Goal: Transaction & Acquisition: Download file/media

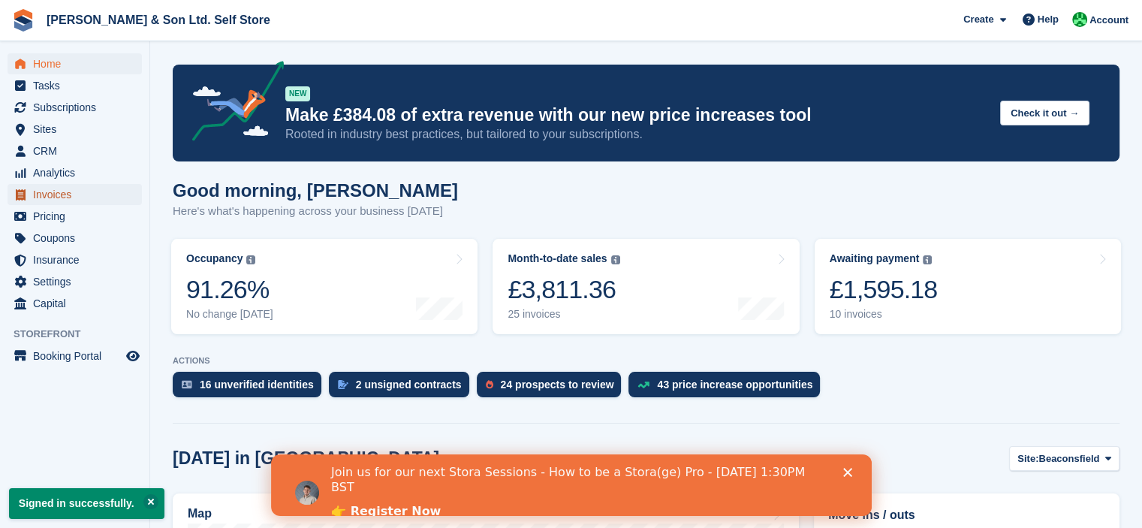
click at [63, 188] on span "Invoices" at bounding box center [78, 194] width 90 height 21
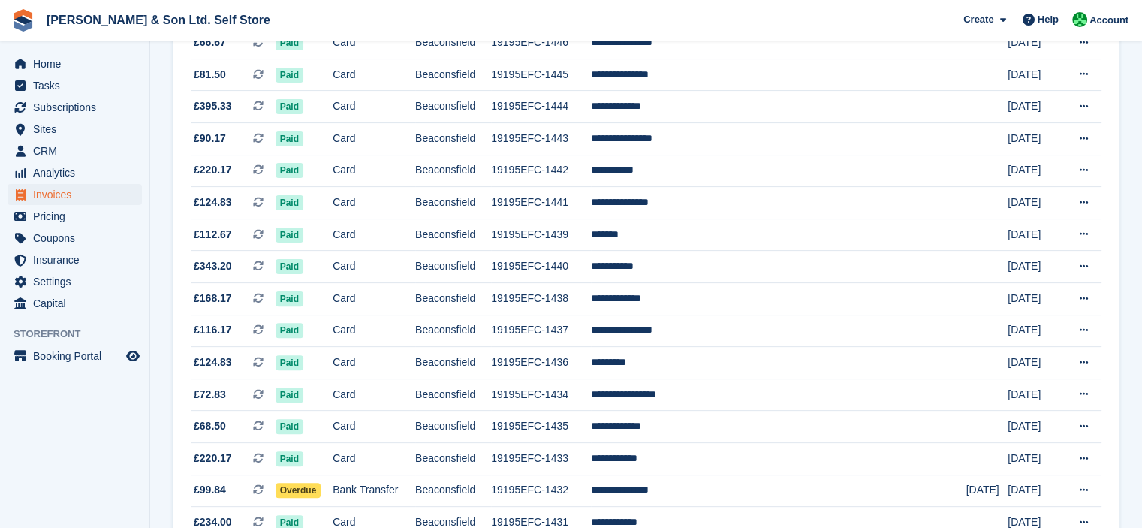
scroll to position [447, 0]
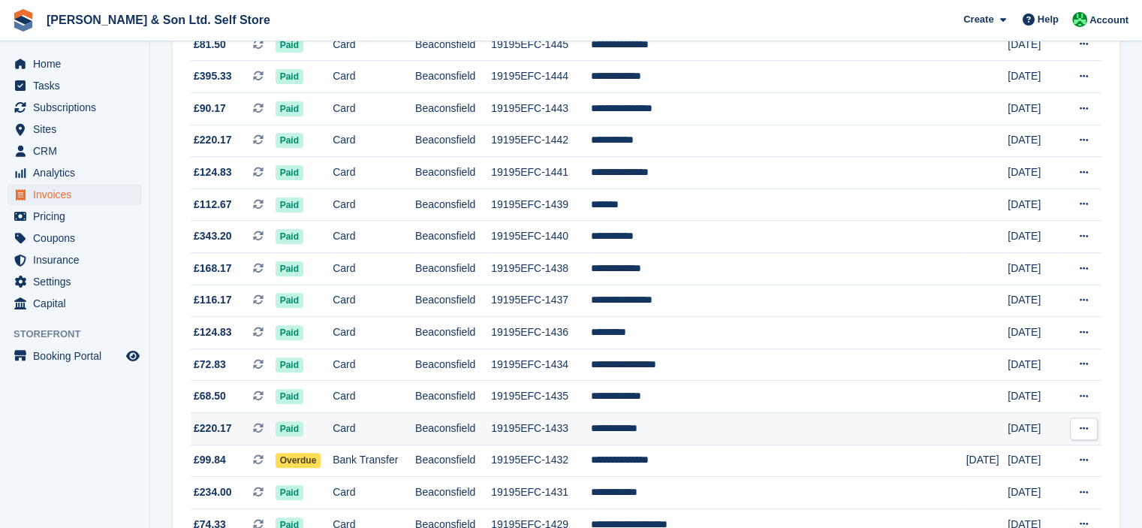
click at [1087, 429] on icon at bounding box center [1084, 428] width 8 height 10
click at [1040, 454] on p "Download PDF" at bounding box center [1025, 458] width 131 height 20
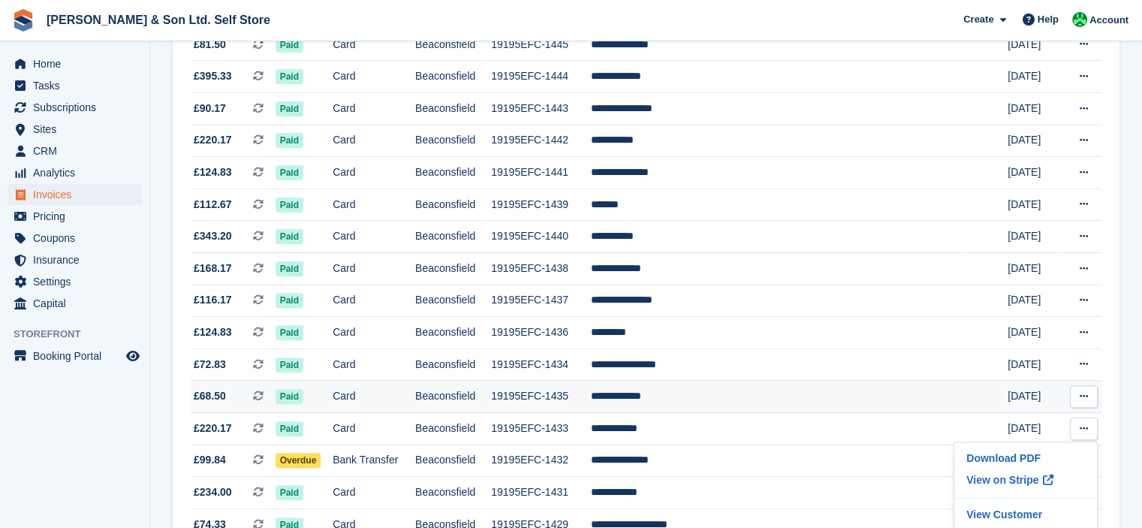
click at [1084, 401] on icon at bounding box center [1084, 396] width 8 height 10
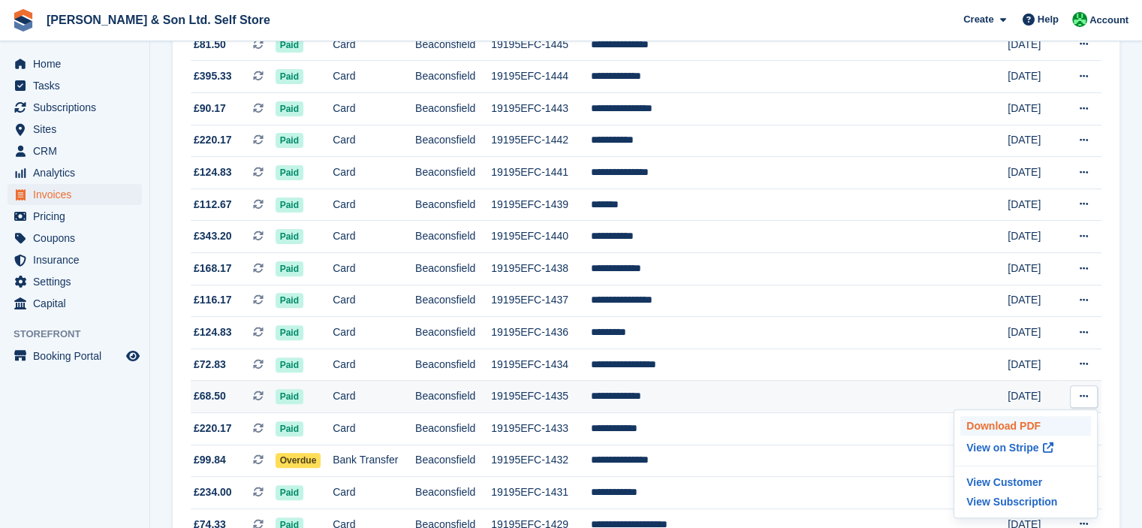
click at [1038, 432] on p "Download PDF" at bounding box center [1025, 426] width 131 height 20
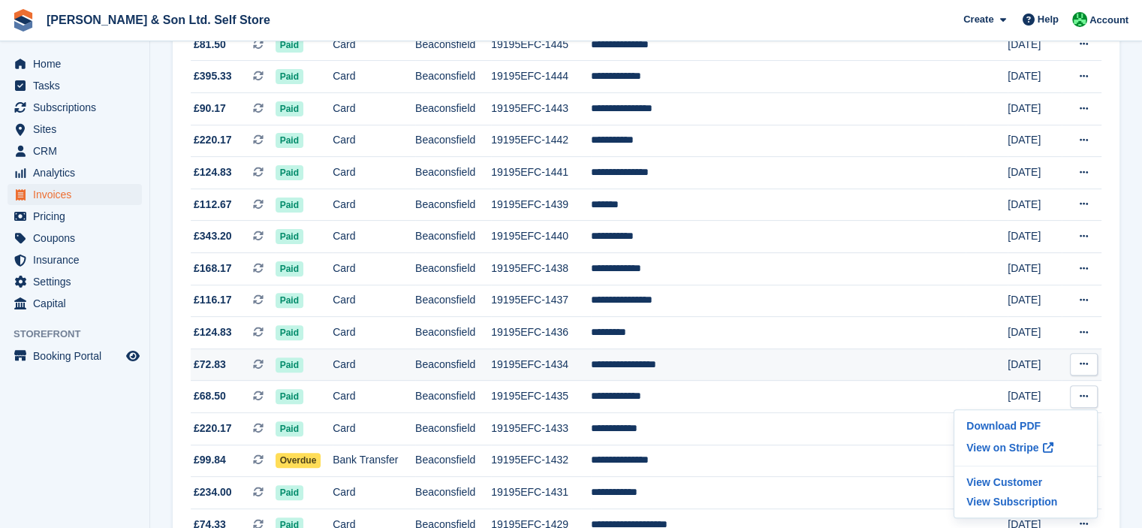
click at [1092, 363] on button at bounding box center [1084, 364] width 28 height 23
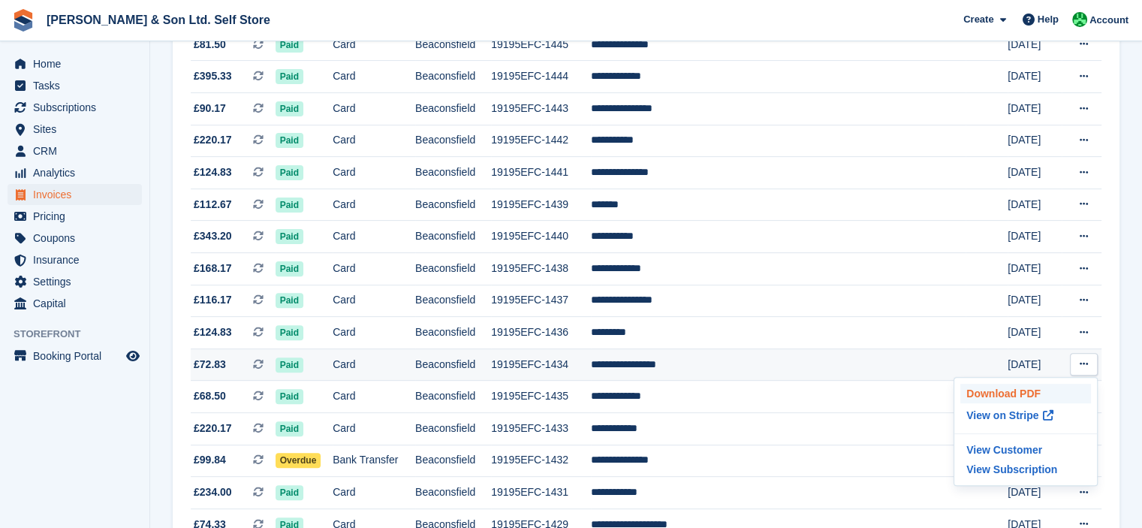
click at [1051, 396] on p "Download PDF" at bounding box center [1025, 394] width 131 height 20
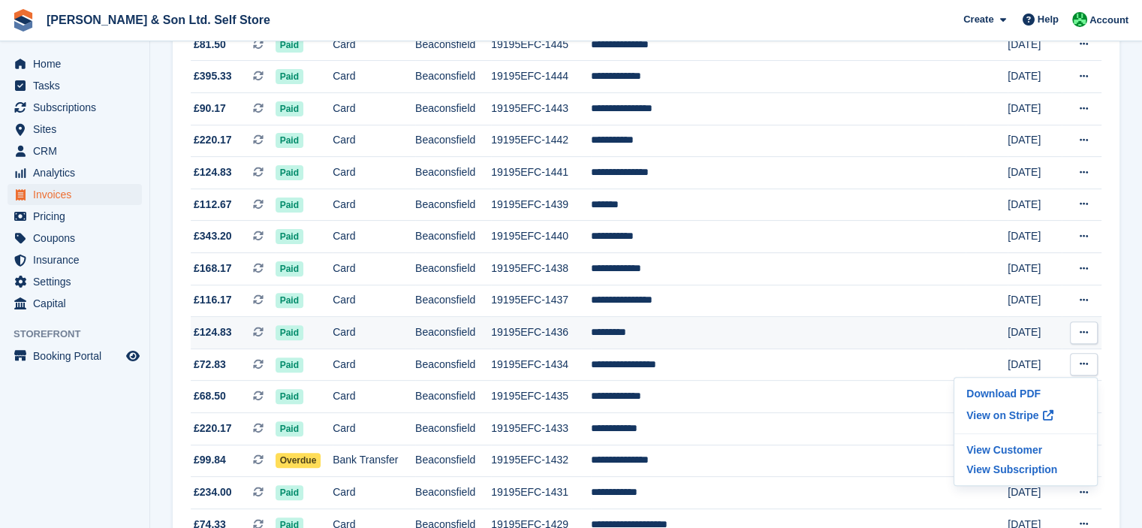
click at [1086, 337] on icon at bounding box center [1084, 332] width 8 height 10
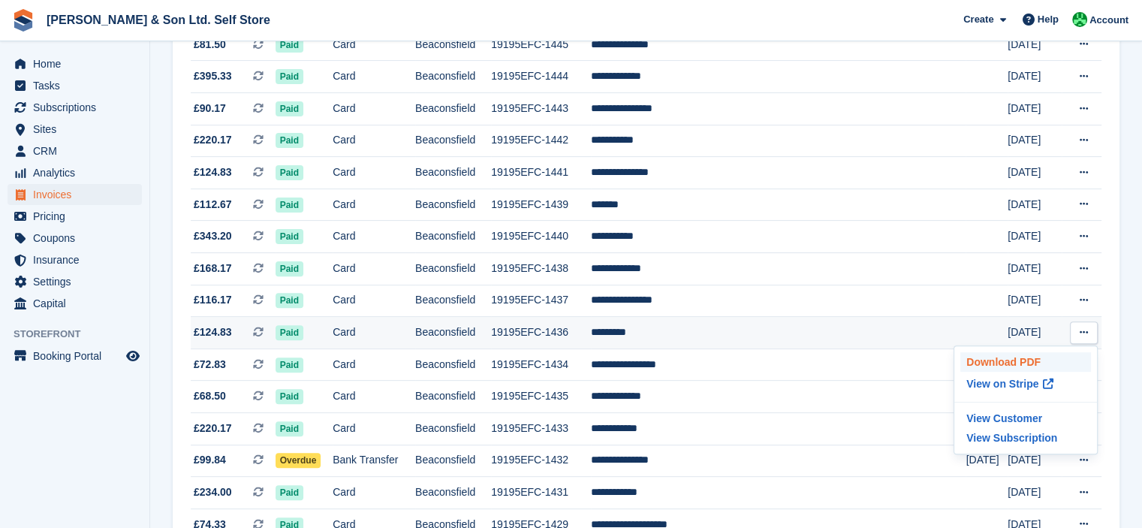
click at [1021, 363] on p "Download PDF" at bounding box center [1025, 362] width 131 height 20
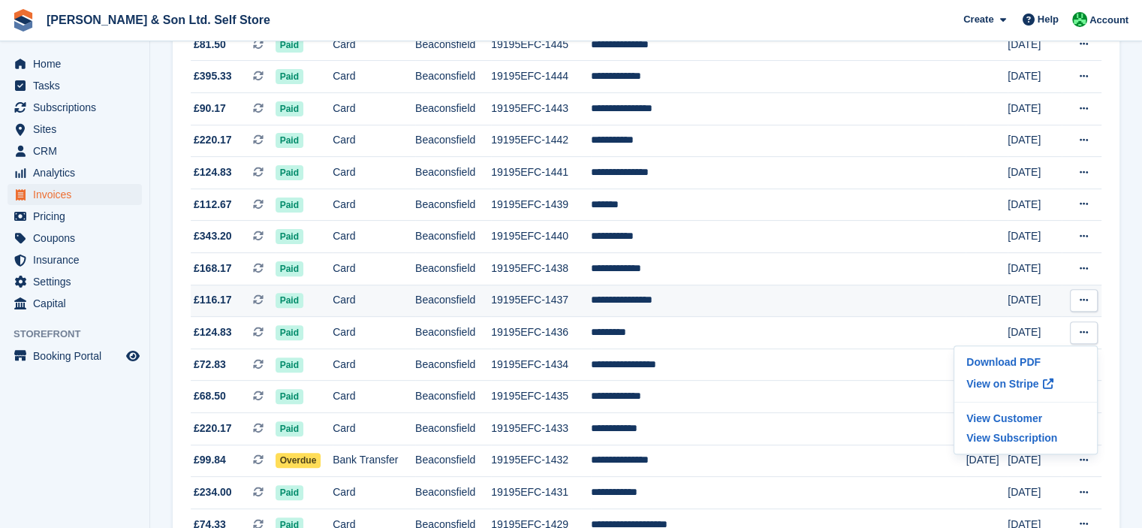
click at [1089, 306] on button at bounding box center [1084, 300] width 28 height 23
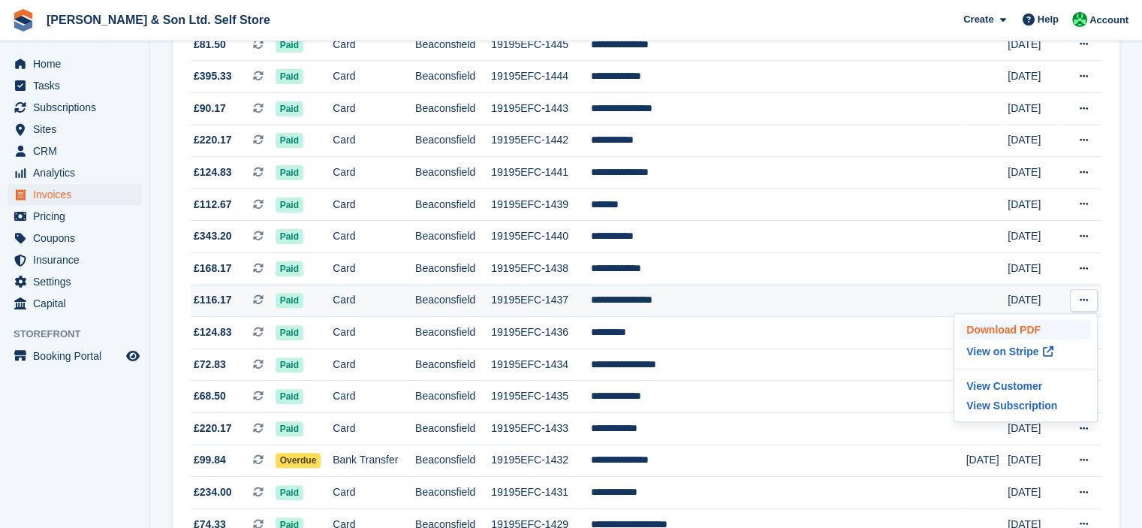
click at [1041, 331] on p "Download PDF" at bounding box center [1025, 330] width 131 height 20
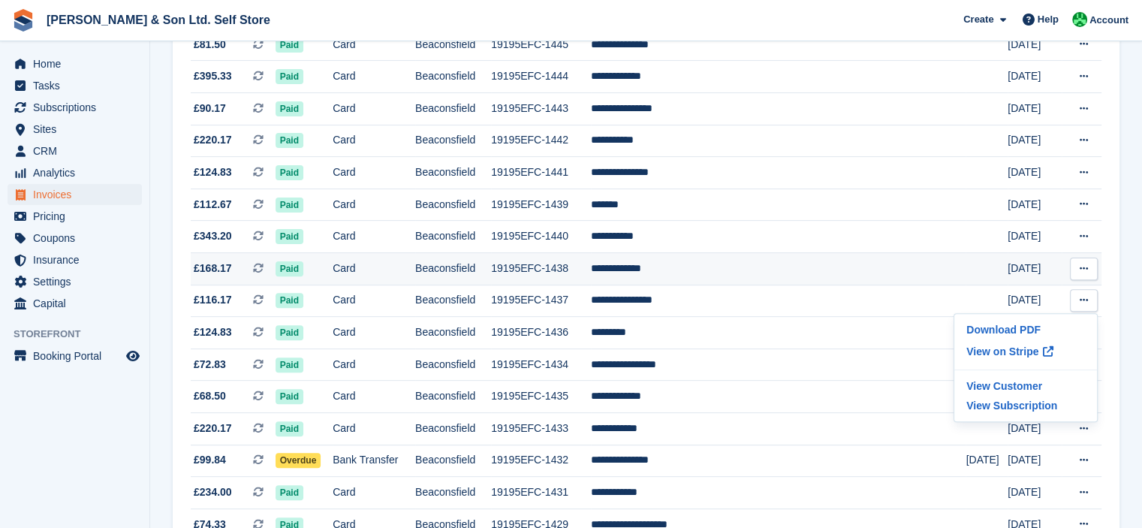
click at [1086, 276] on button at bounding box center [1084, 269] width 28 height 23
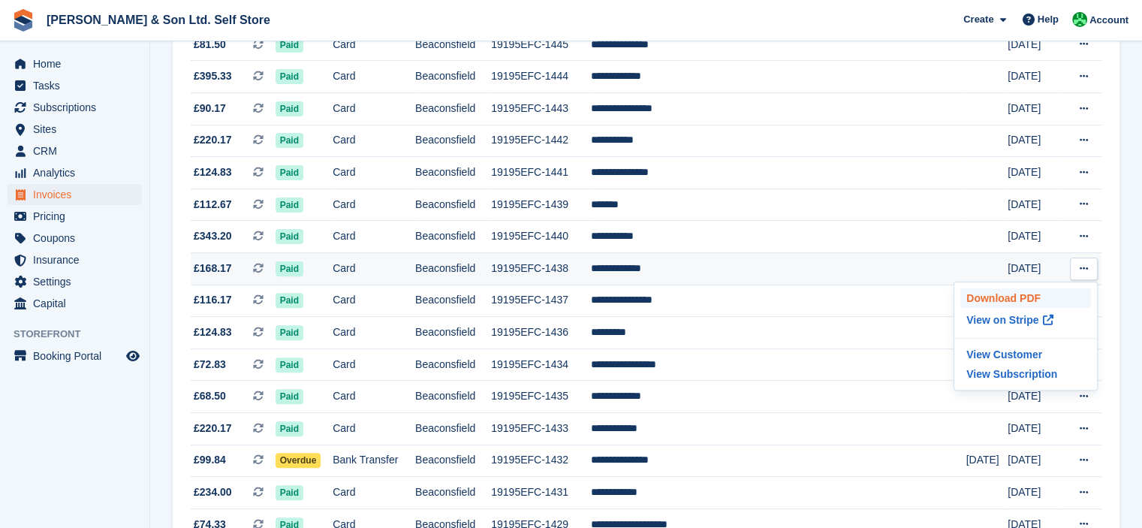
click at [1029, 303] on p "Download PDF" at bounding box center [1025, 298] width 131 height 20
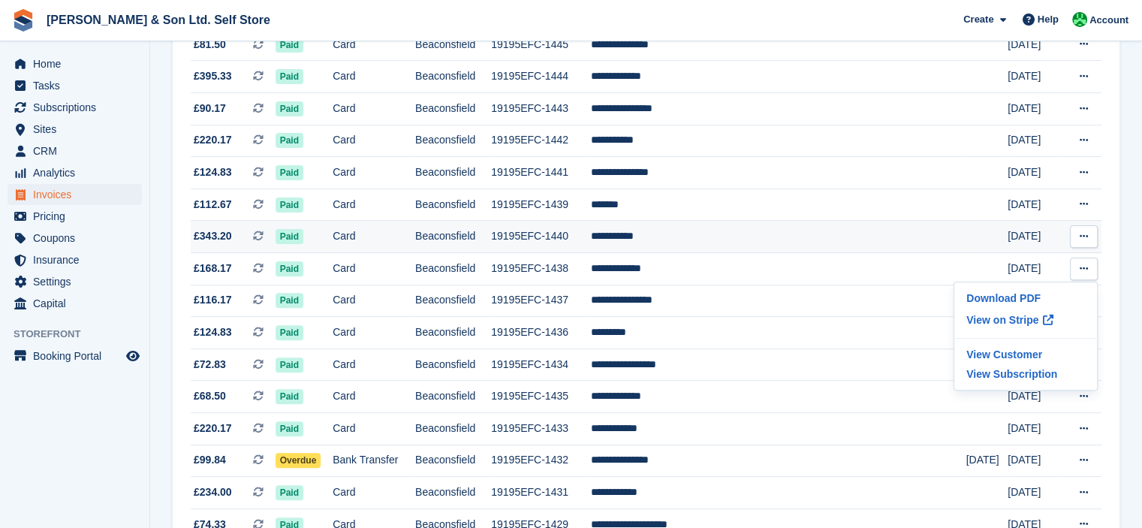
click at [1084, 240] on icon at bounding box center [1084, 236] width 8 height 10
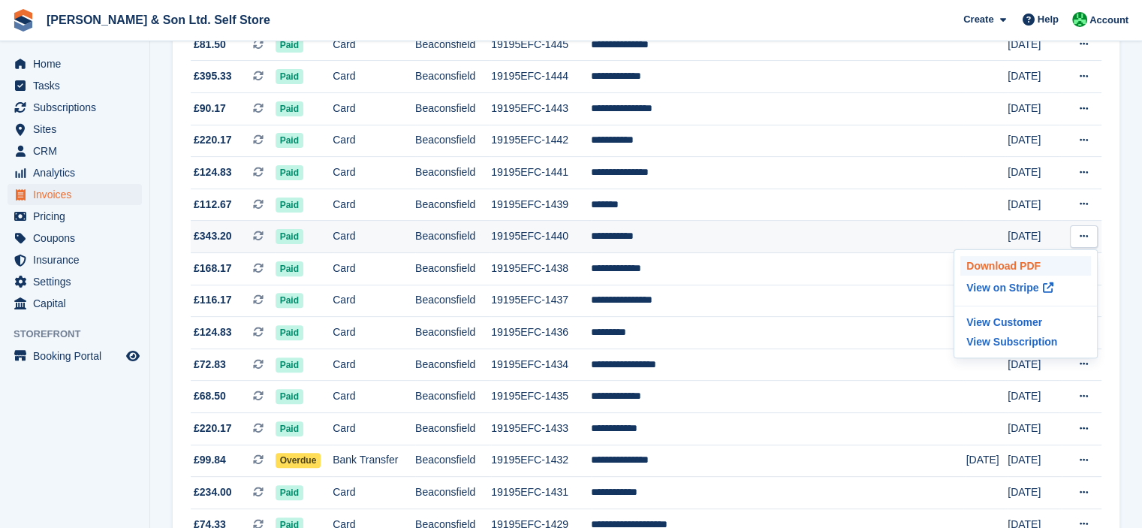
click at [1025, 269] on p "Download PDF" at bounding box center [1025, 266] width 131 height 20
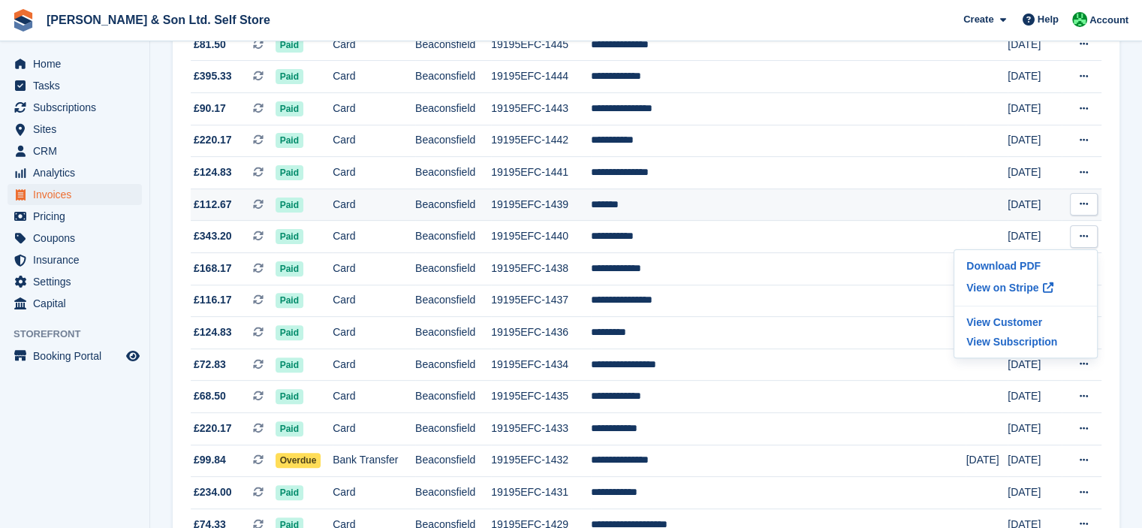
click at [1084, 208] on icon at bounding box center [1084, 204] width 8 height 10
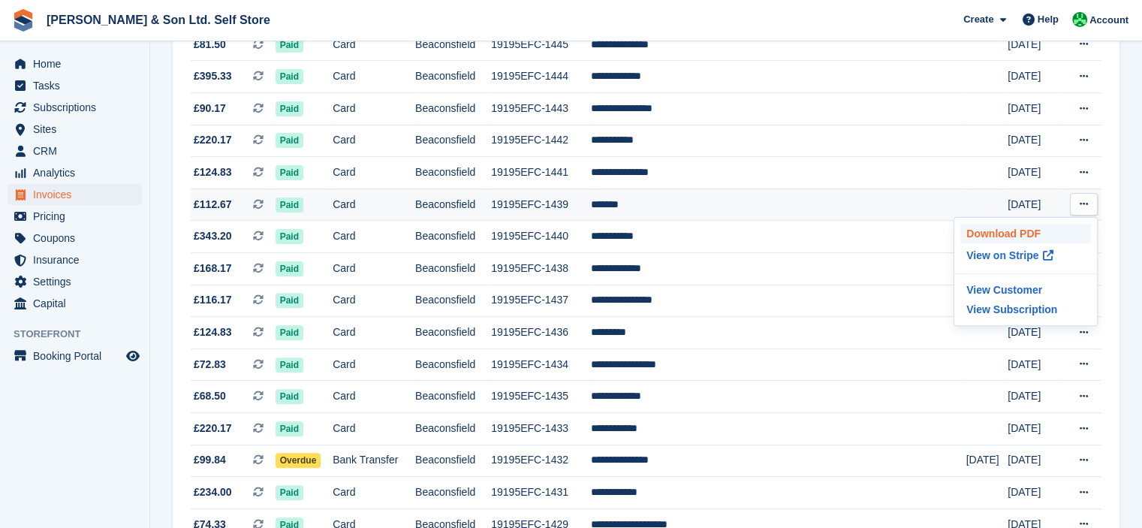
click at [1045, 234] on p "Download PDF" at bounding box center [1025, 234] width 131 height 20
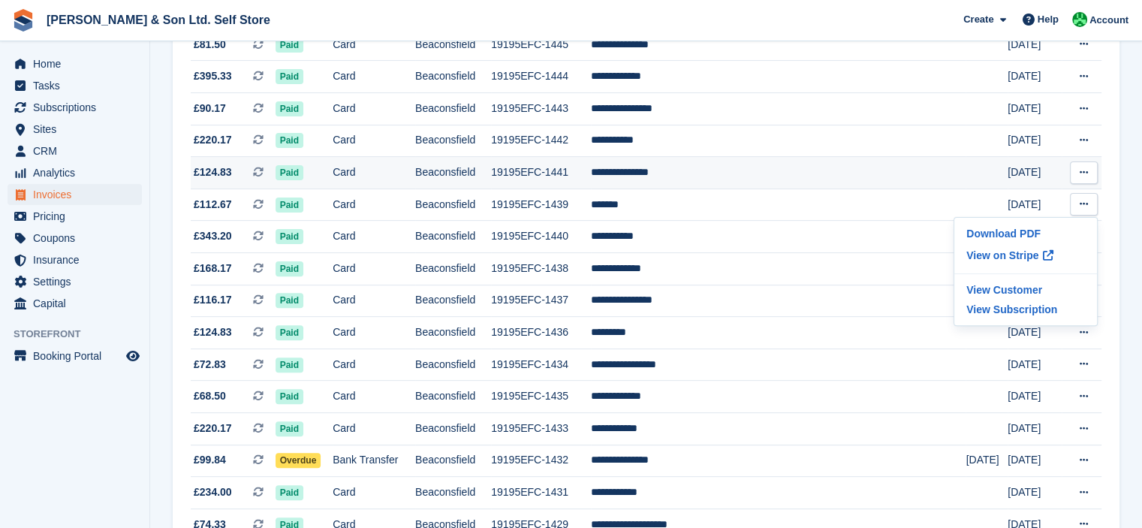
click at [1083, 179] on button at bounding box center [1084, 172] width 28 height 23
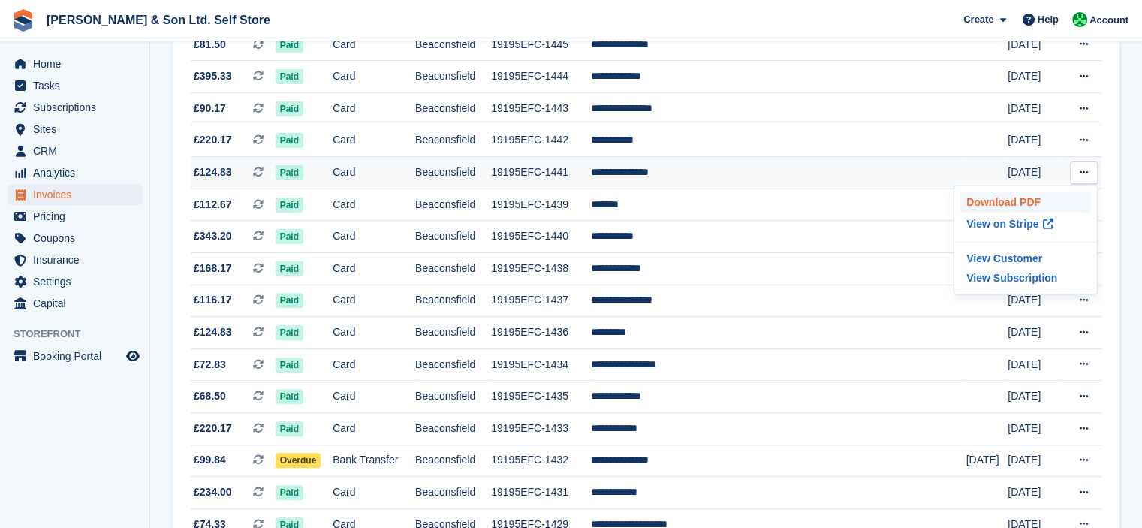
click at [1030, 203] on p "Download PDF" at bounding box center [1025, 202] width 131 height 20
click at [1126, 179] on section "Invoices A complete list of invoices for all payments Export Export Invoices Ex…" at bounding box center [646, 515] width 992 height 1925
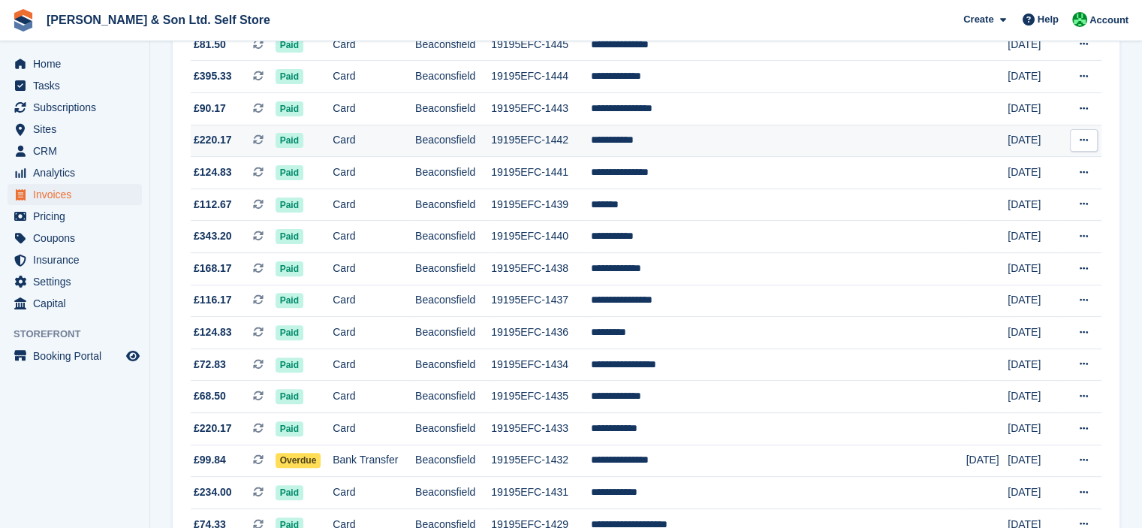
click at [1083, 138] on icon at bounding box center [1084, 140] width 8 height 10
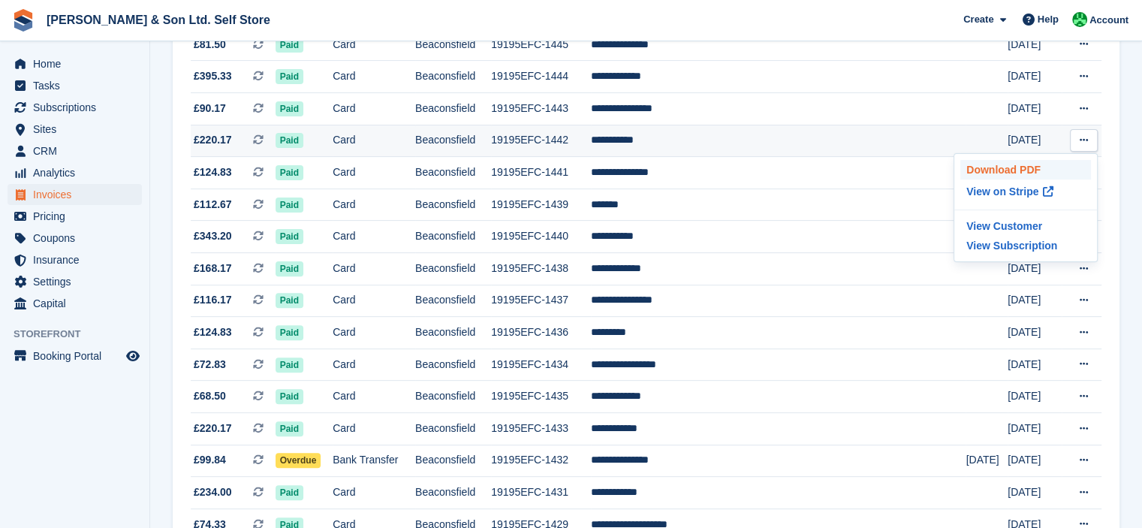
click at [1018, 167] on p "Download PDF" at bounding box center [1025, 170] width 131 height 20
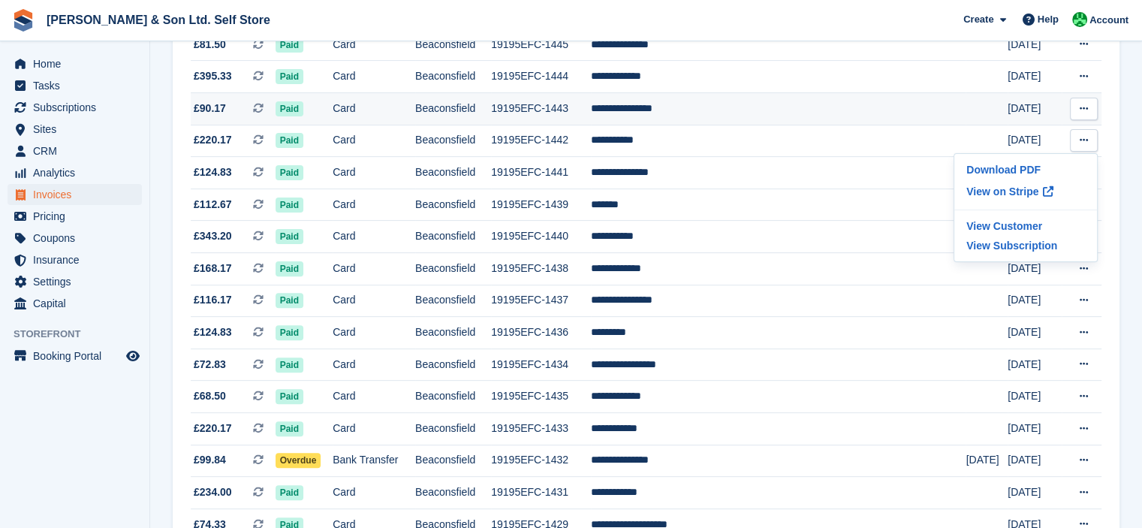
click at [1083, 110] on icon at bounding box center [1084, 109] width 8 height 10
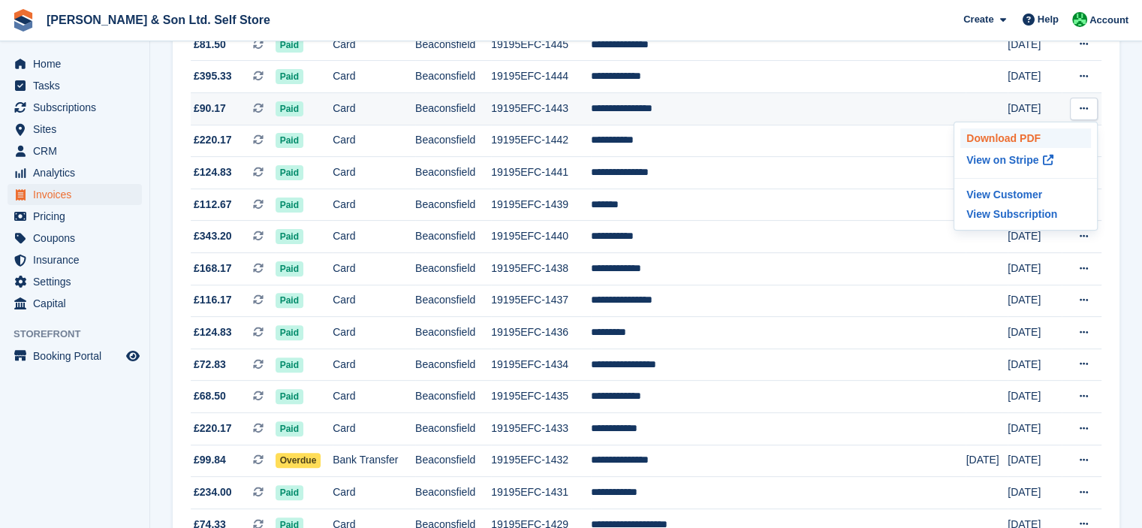
click at [1030, 142] on p "Download PDF" at bounding box center [1025, 138] width 131 height 20
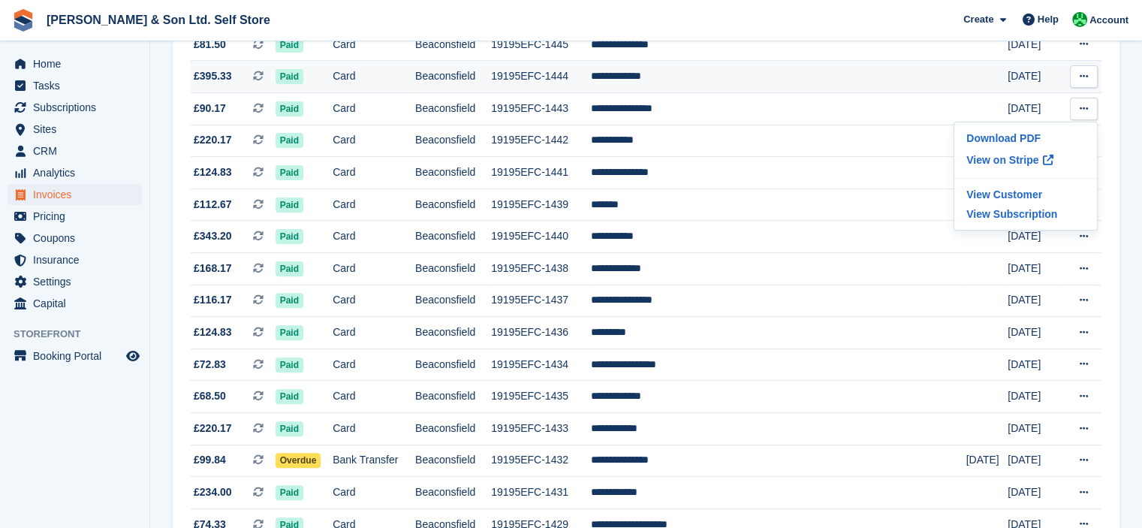
click at [1090, 82] on button at bounding box center [1084, 76] width 28 height 23
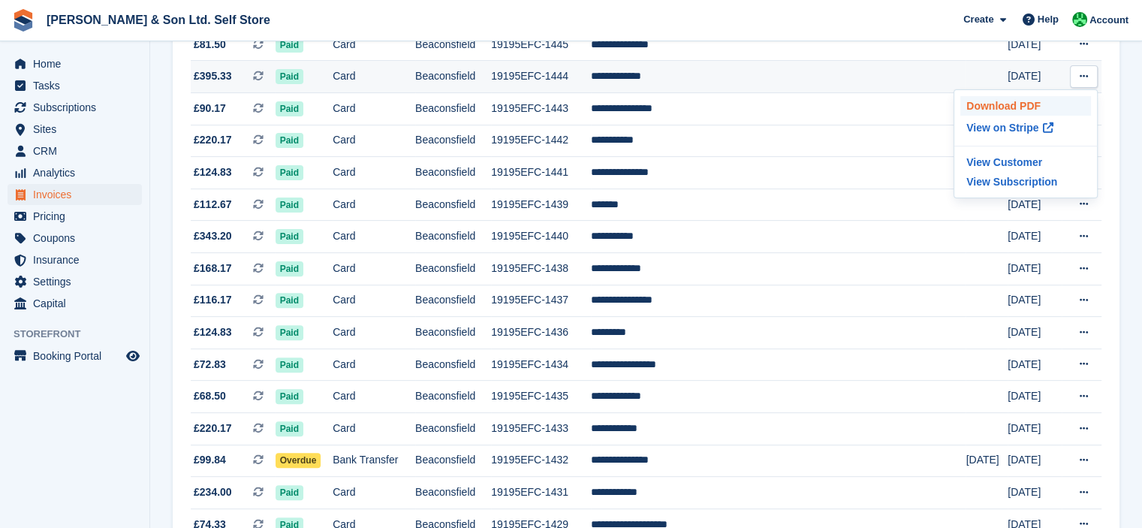
click at [1037, 98] on p "Download PDF" at bounding box center [1025, 106] width 131 height 20
click at [1134, 72] on section "Invoices A complete list of invoices for all payments Export Export Invoices Ex…" at bounding box center [646, 515] width 992 height 1925
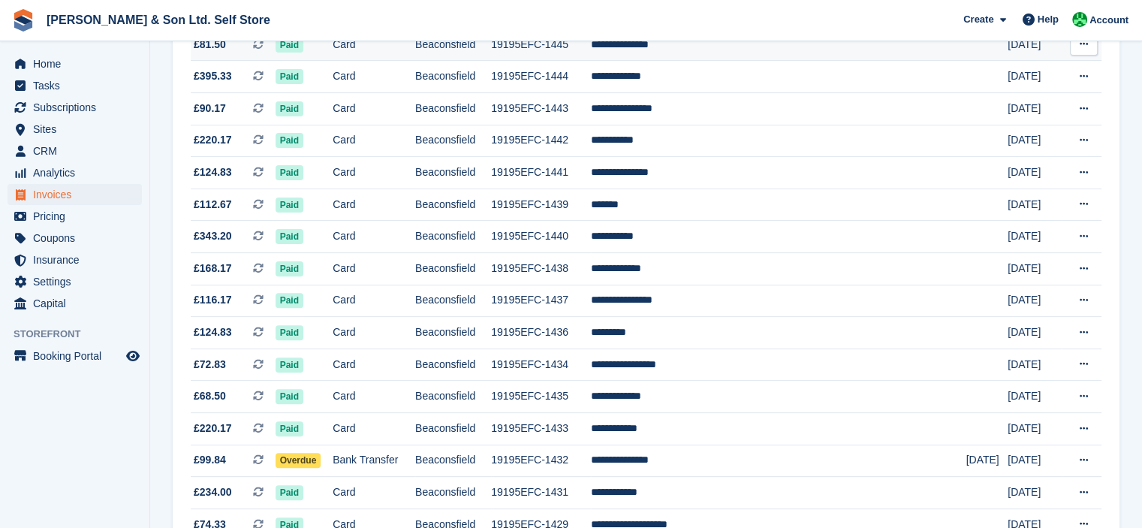
click at [1086, 52] on button at bounding box center [1084, 44] width 28 height 23
click at [1045, 71] on p "Download PDF" at bounding box center [1025, 74] width 131 height 20
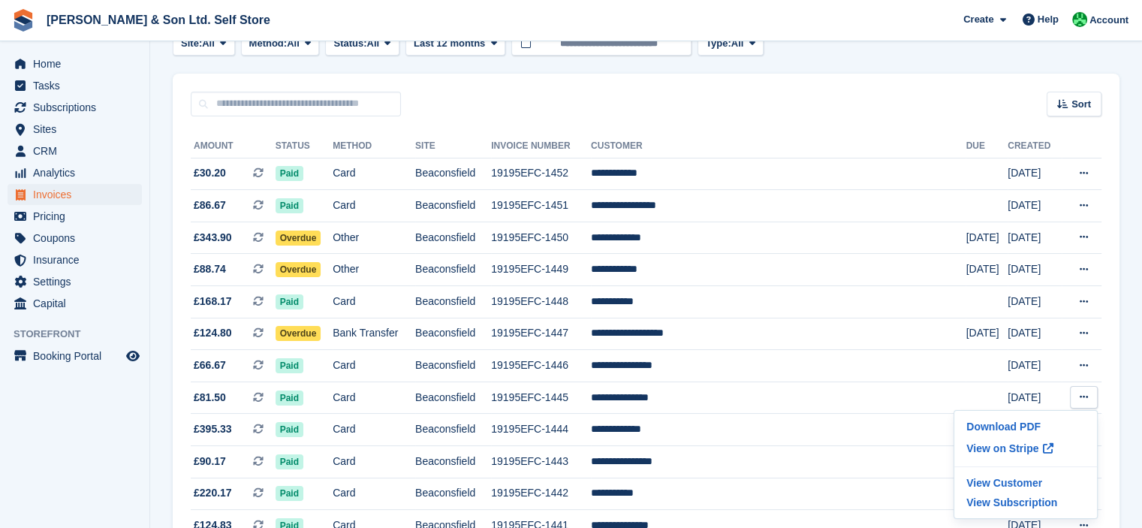
scroll to position [86, 0]
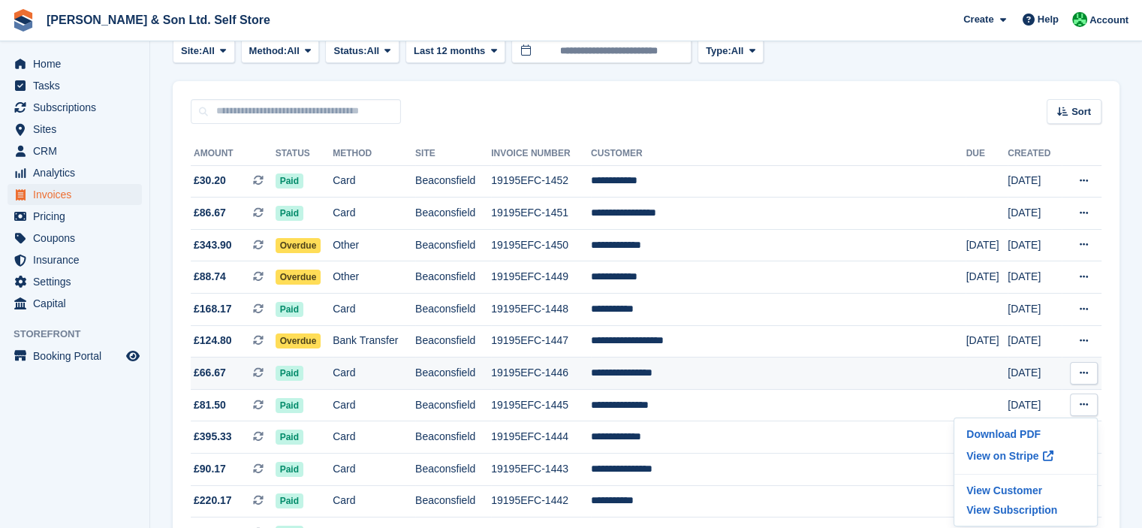
click at [1087, 369] on icon at bounding box center [1084, 373] width 8 height 10
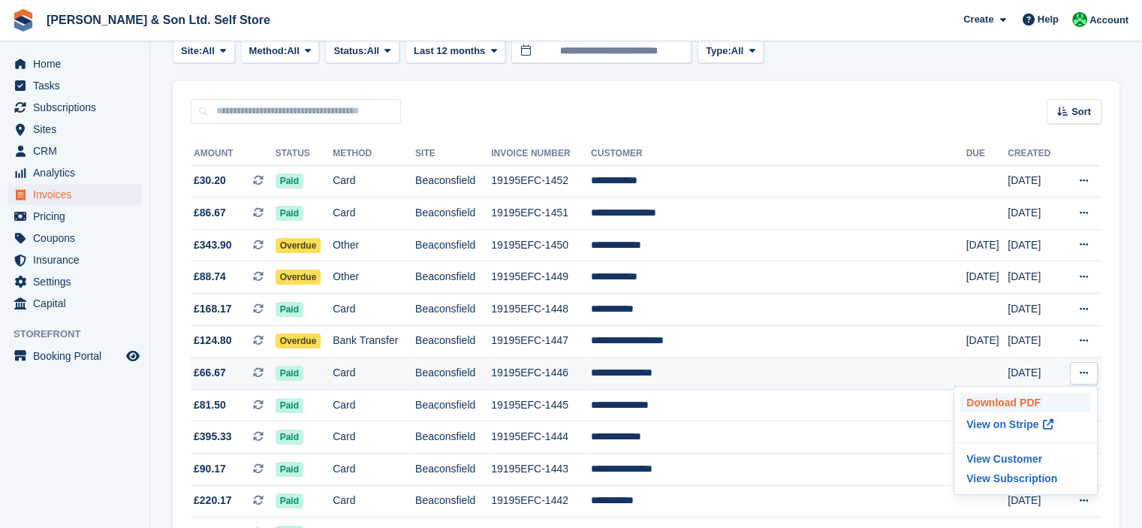
click at [1008, 396] on p "Download PDF" at bounding box center [1025, 403] width 131 height 20
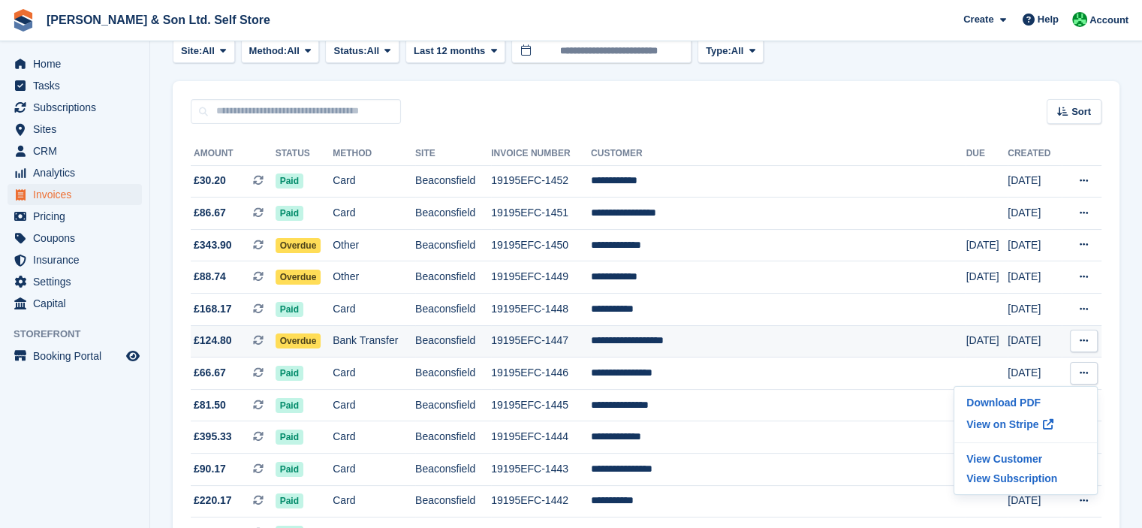
click at [1081, 344] on icon at bounding box center [1084, 341] width 8 height 10
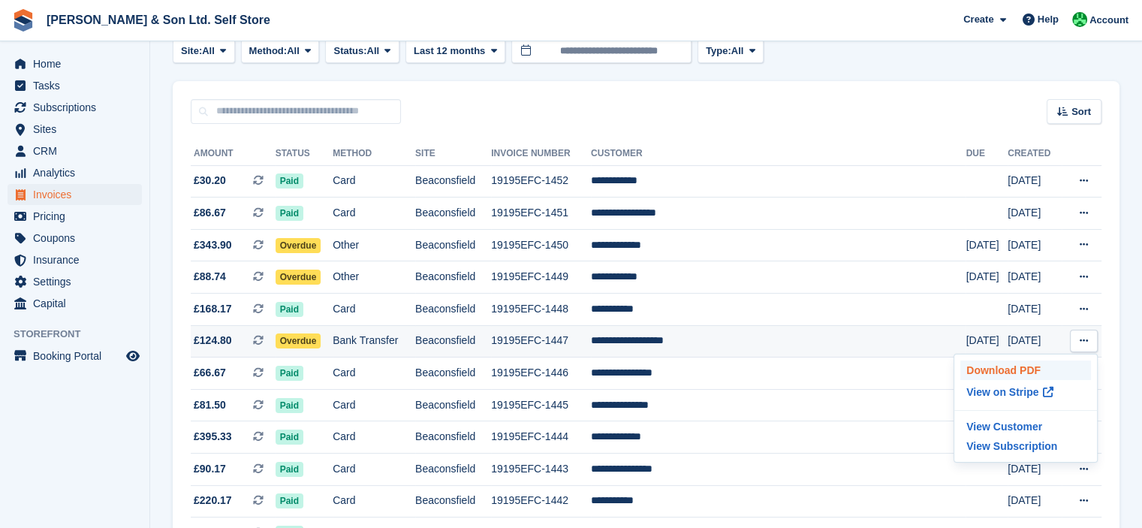
click at [1035, 369] on p "Download PDF" at bounding box center [1025, 370] width 131 height 20
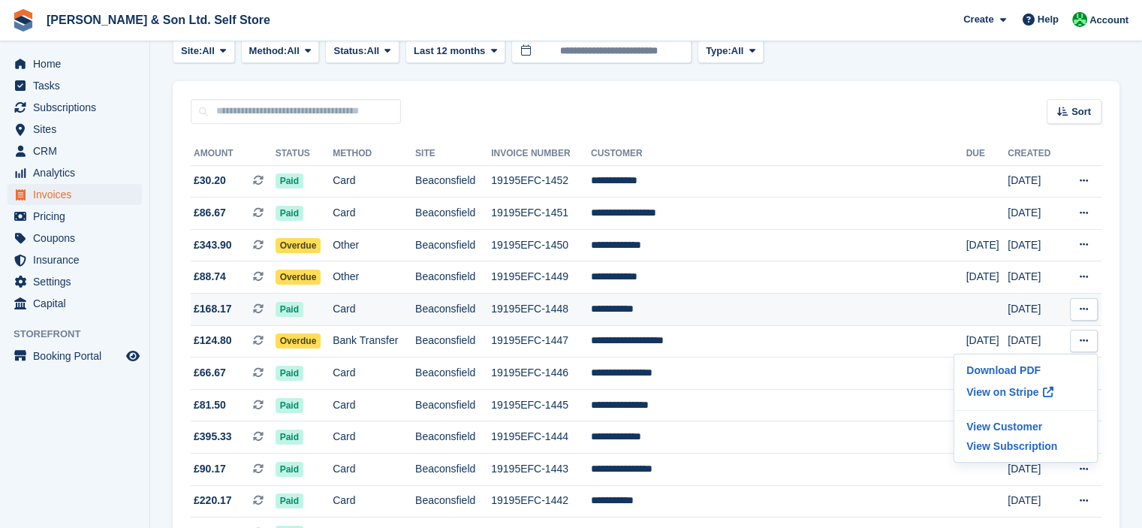
click at [1087, 315] on button at bounding box center [1084, 309] width 28 height 23
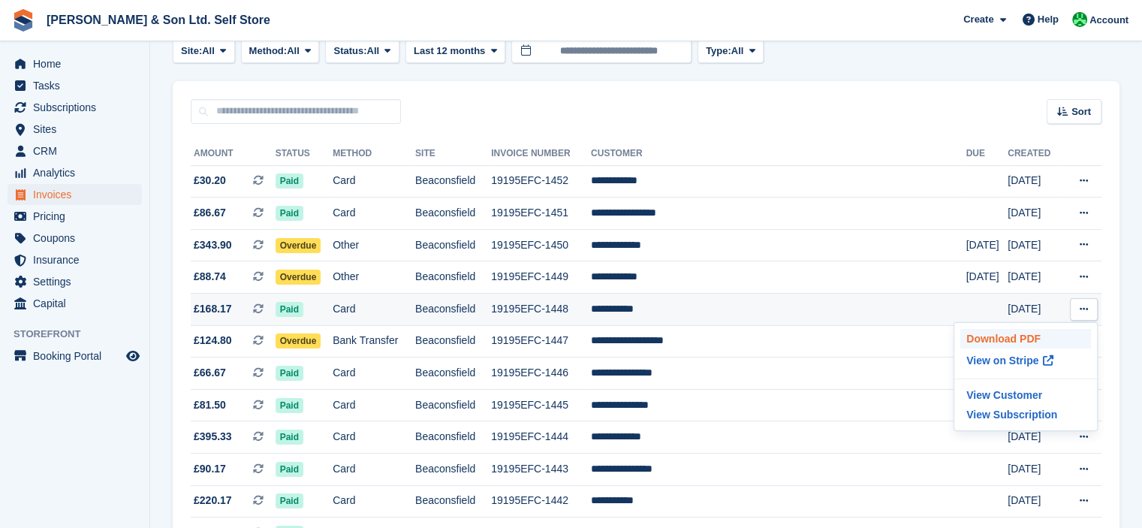
click at [1036, 339] on p "Download PDF" at bounding box center [1025, 339] width 131 height 20
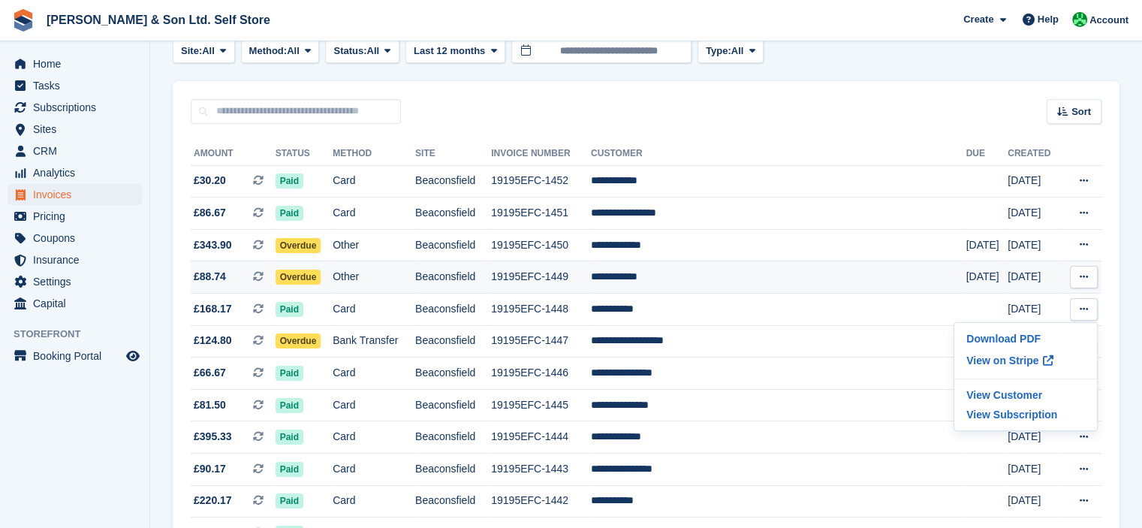
click at [1083, 279] on icon at bounding box center [1084, 277] width 8 height 10
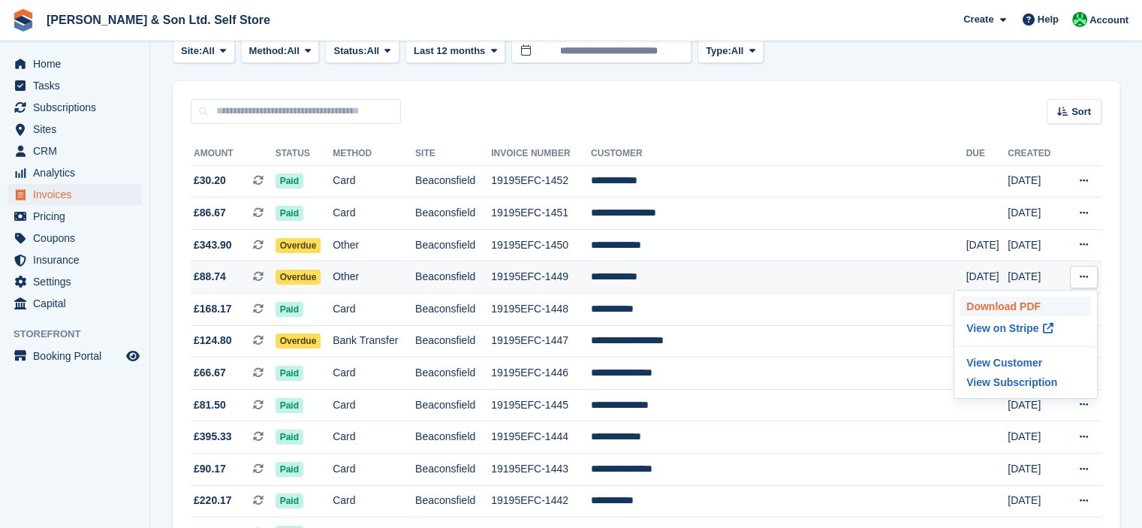
click at [1036, 309] on p "Download PDF" at bounding box center [1025, 307] width 131 height 20
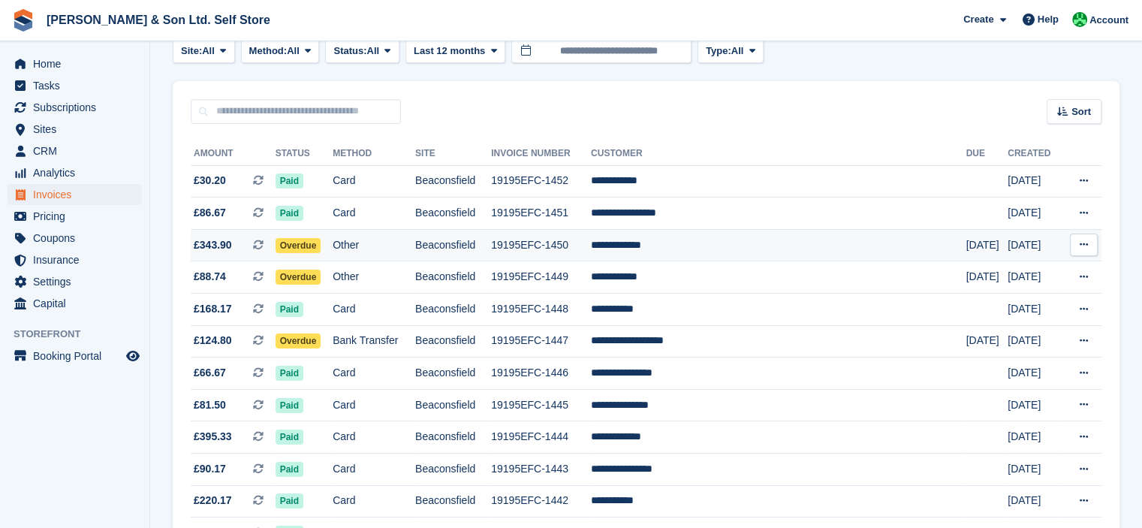
click at [1083, 240] on icon at bounding box center [1084, 245] width 8 height 10
click at [1015, 269] on p "Download PDF" at bounding box center [1025, 274] width 131 height 20
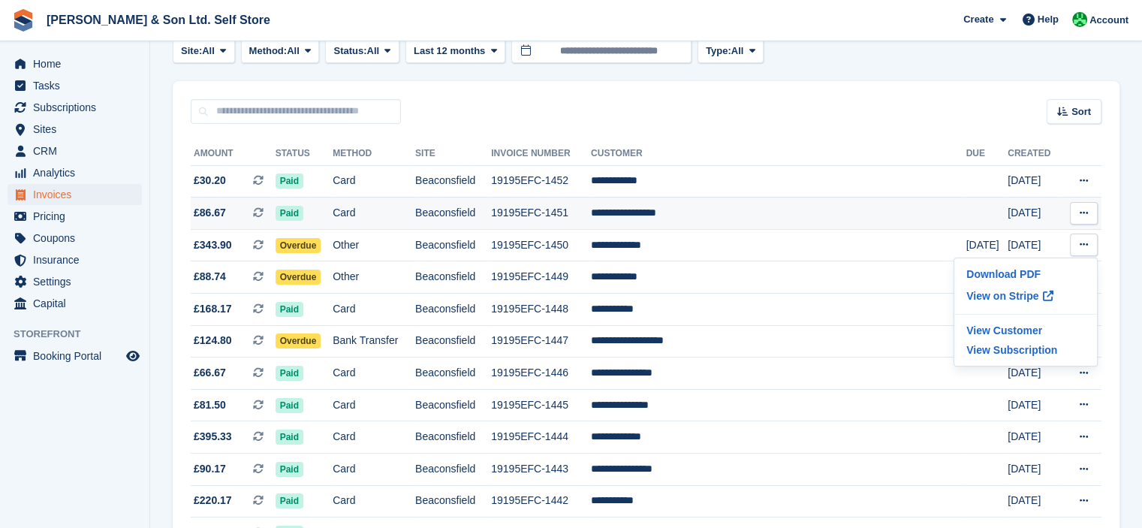
click at [1089, 209] on button at bounding box center [1084, 213] width 28 height 23
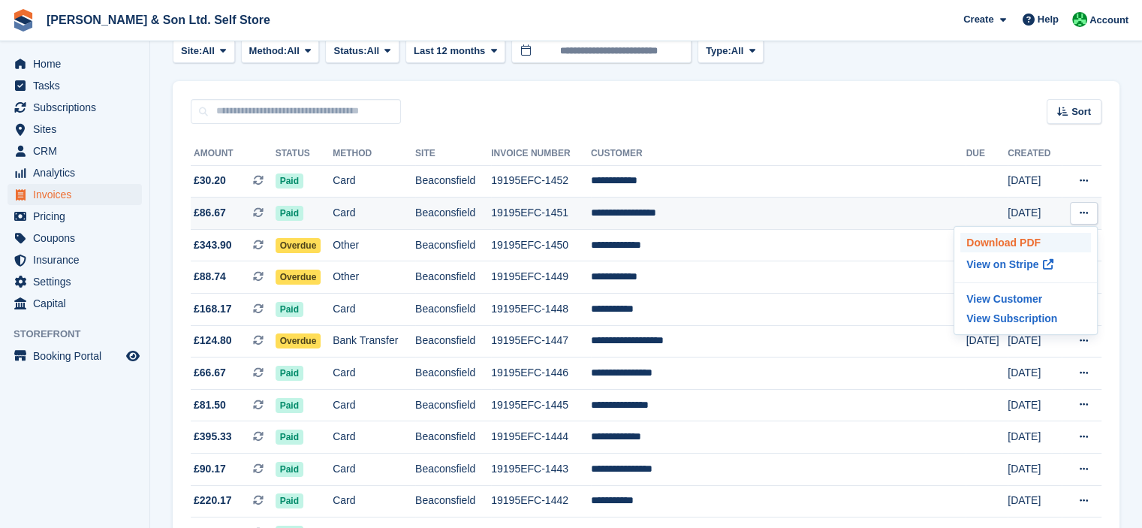
click at [1035, 237] on p "Download PDF" at bounding box center [1025, 243] width 131 height 20
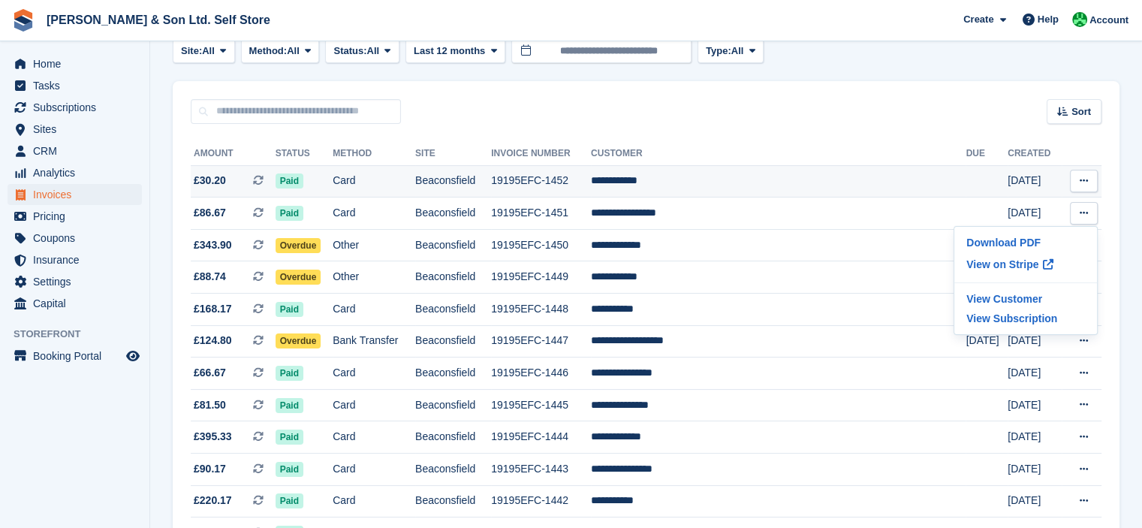
click at [1084, 175] on button at bounding box center [1084, 181] width 28 height 23
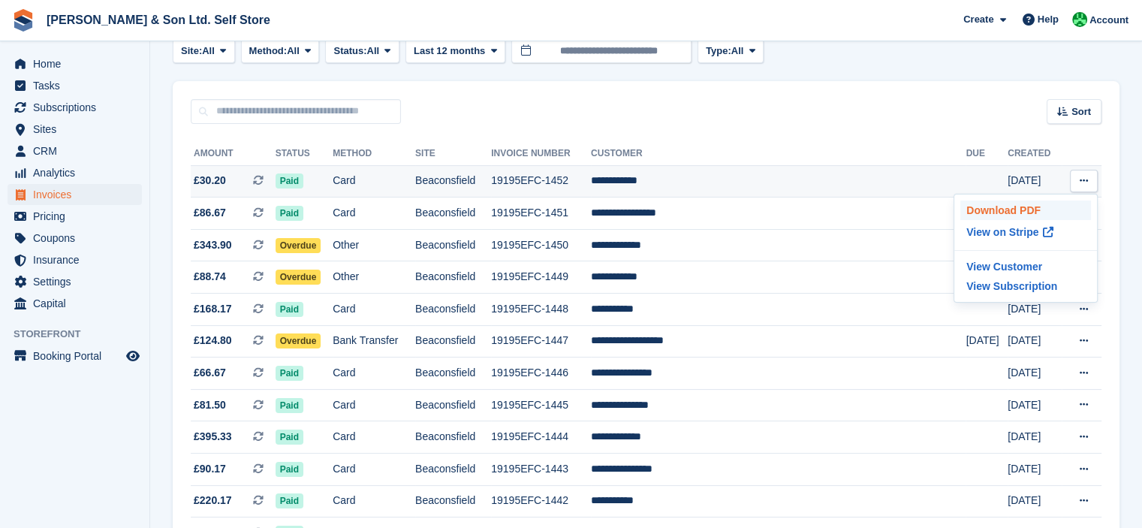
click at [1041, 203] on p "Download PDF" at bounding box center [1025, 210] width 131 height 20
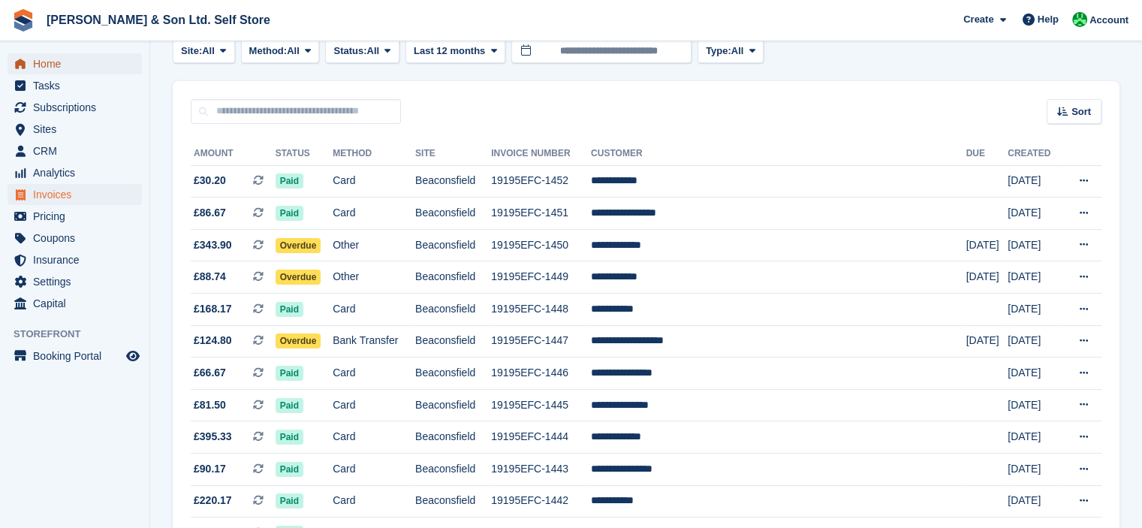
click at [45, 74] on span "Home" at bounding box center [78, 63] width 90 height 21
